Goal: Task Accomplishment & Management: Complete application form

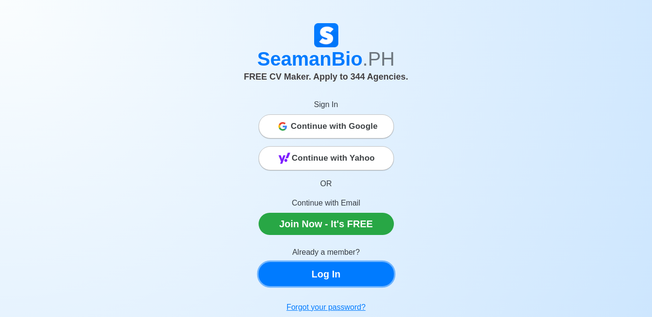
click at [358, 280] on link "Log In" at bounding box center [325, 274] width 135 height 24
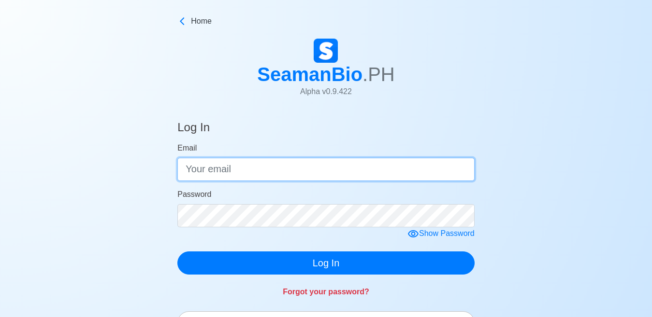
click at [260, 169] on input "Email" at bounding box center [325, 169] width 297 height 23
type input "[EMAIL_ADDRESS][DOMAIN_NAME]"
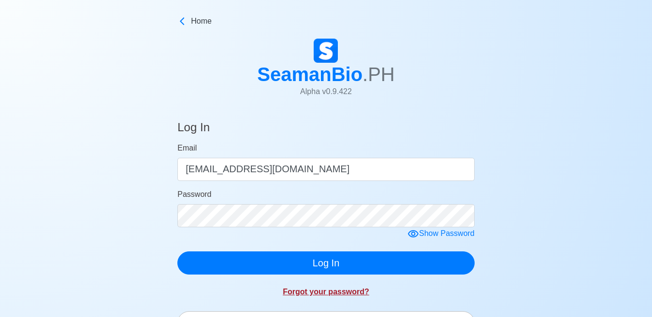
click at [328, 294] on link "Forgot your password?" at bounding box center [326, 292] width 86 height 8
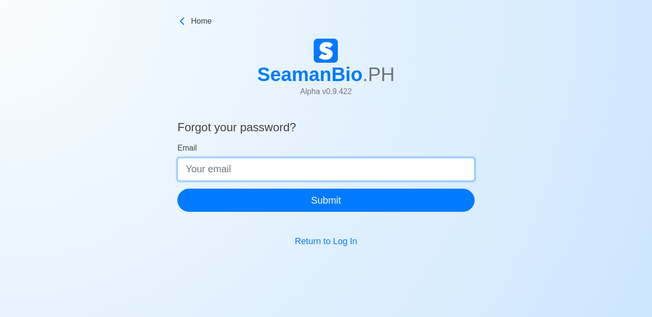
click at [261, 173] on input "Email" at bounding box center [325, 169] width 297 height 23
type input "[EMAIL_ADDRESS][DOMAIN_NAME]"
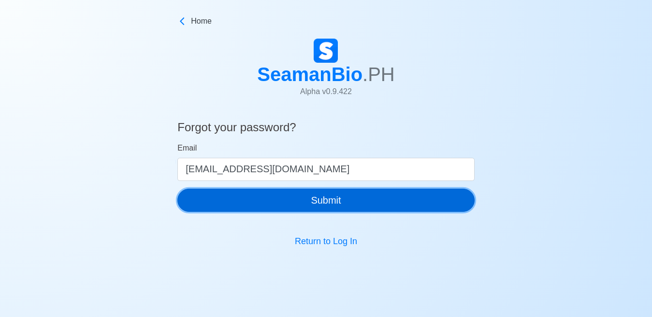
click at [320, 203] on button "Submit" at bounding box center [325, 200] width 297 height 23
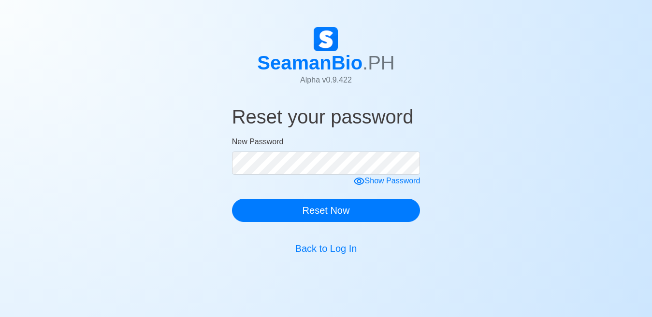
click at [273, 175] on form "New Password Show Password Reset Now" at bounding box center [326, 179] width 188 height 86
click at [361, 184] on icon at bounding box center [359, 181] width 11 height 7
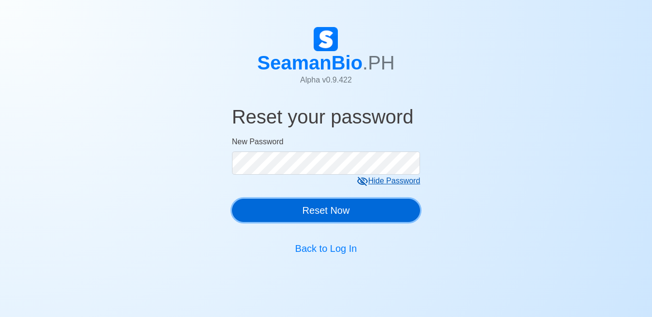
click at [353, 214] on button "Reset Now" at bounding box center [326, 210] width 188 height 23
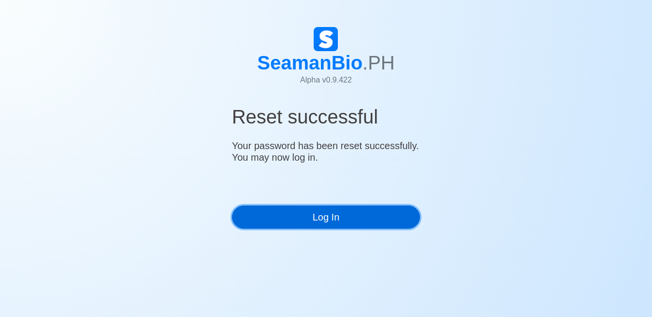
click at [364, 215] on link "Log In" at bounding box center [326, 217] width 188 height 23
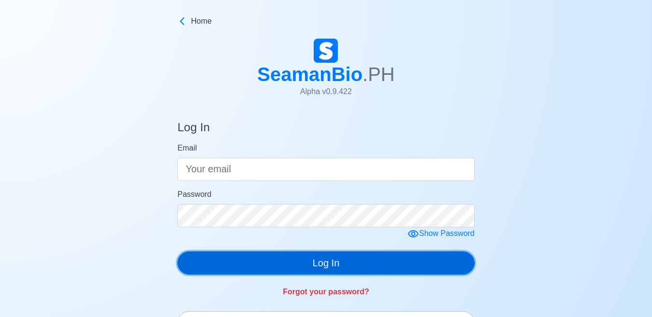
click at [370, 267] on button "Log In" at bounding box center [325, 263] width 297 height 23
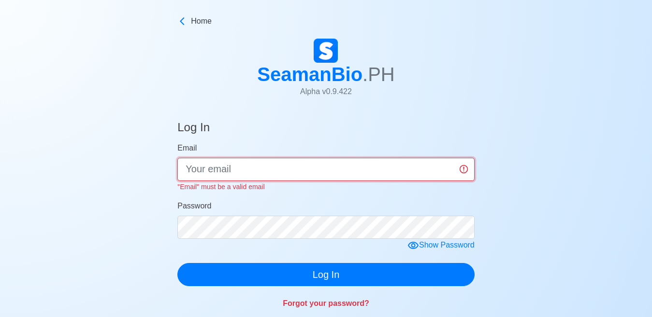
click at [319, 171] on input "Email" at bounding box center [325, 169] width 297 height 23
type input "[EMAIL_ADDRESS][DOMAIN_NAME]"
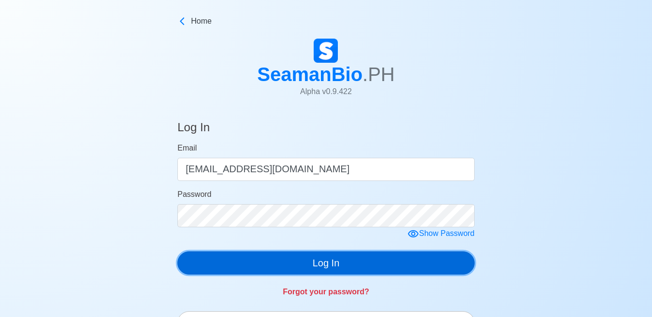
click at [333, 273] on button "Log In" at bounding box center [325, 263] width 297 height 23
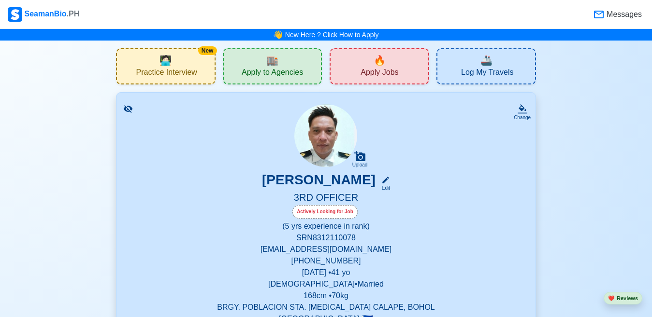
click at [394, 60] on div "🔥 Apply Jobs" at bounding box center [380, 66] width 100 height 36
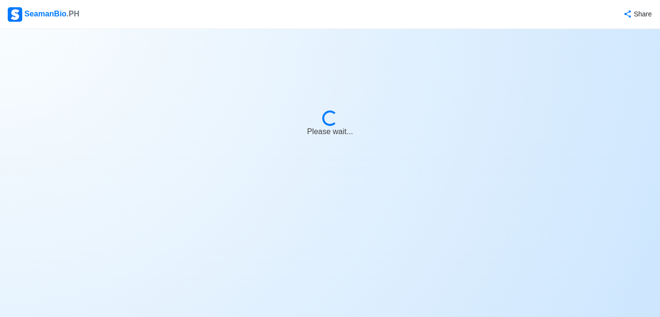
select select "3rd Officer"
